Goal: Task Accomplishment & Management: Manage account settings

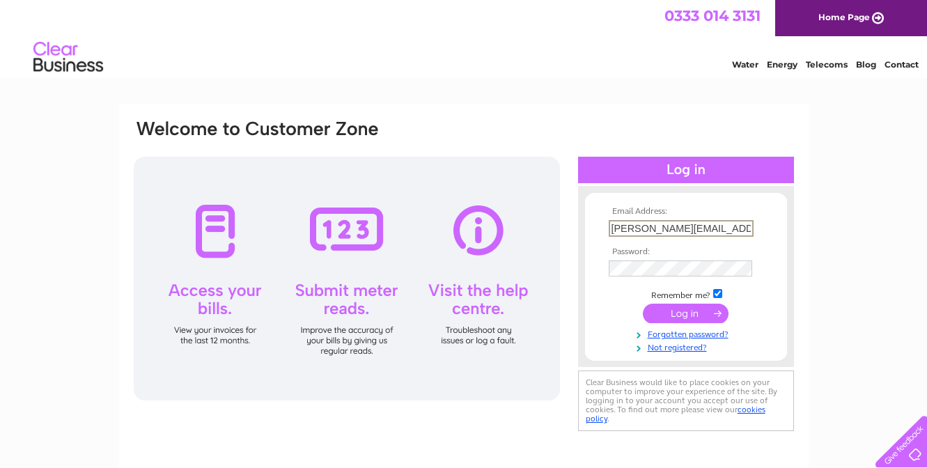
type input "karen@ursagates.co.uk"
click at [683, 313] on input "submit" at bounding box center [686, 314] width 86 height 20
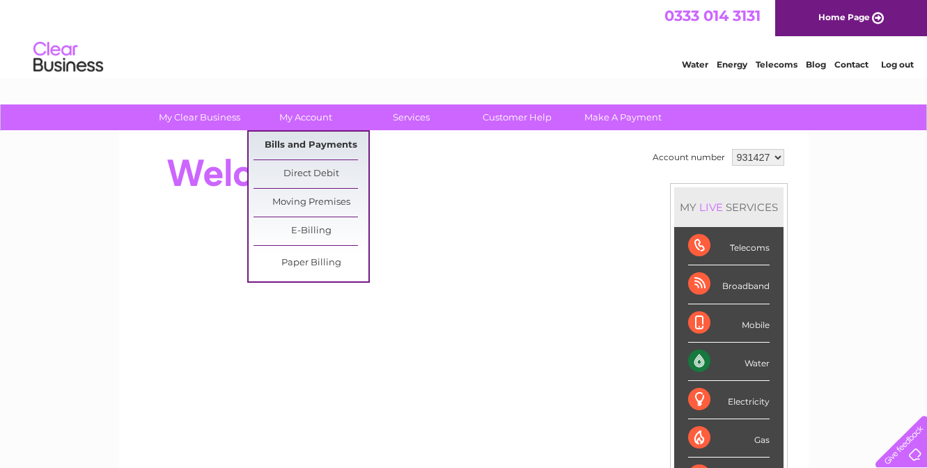
click at [324, 141] on link "Bills and Payments" at bounding box center [311, 146] width 115 height 28
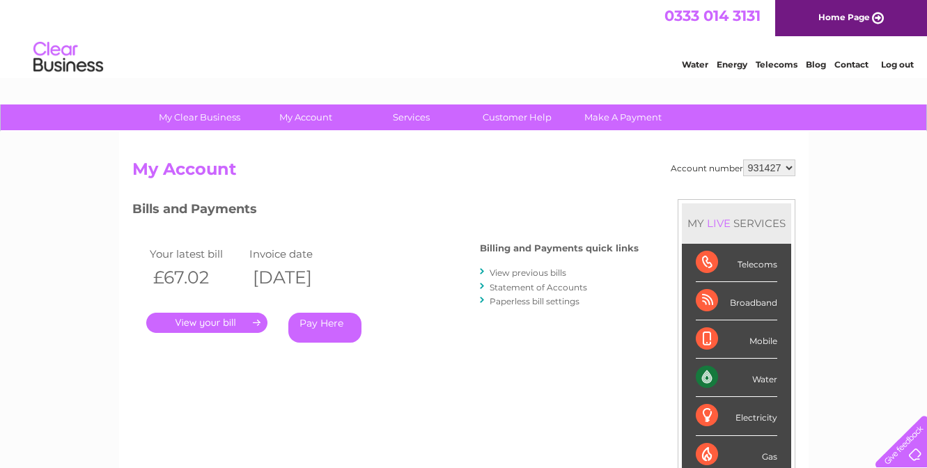
click at [217, 320] on link "." at bounding box center [206, 323] width 121 height 20
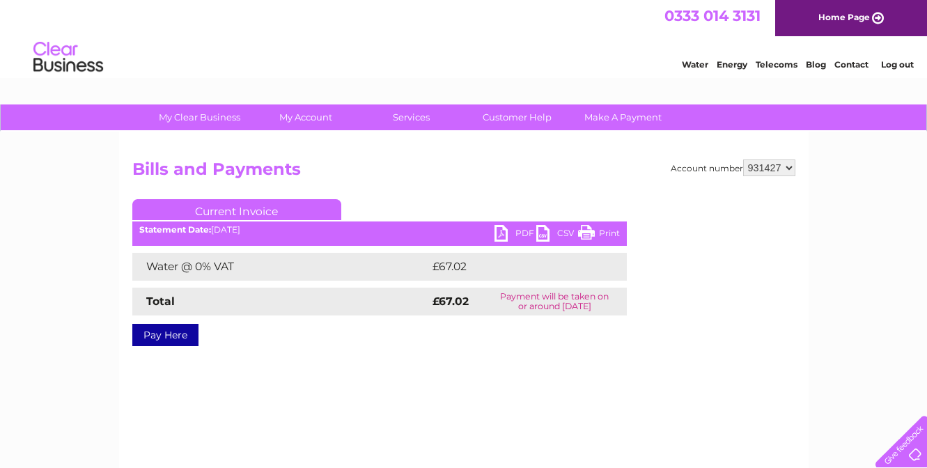
click at [501, 229] on link "PDF" at bounding box center [516, 235] width 42 height 20
click at [503, 234] on link "PDF" at bounding box center [516, 235] width 42 height 20
